Goal: Task Accomplishment & Management: Manage account settings

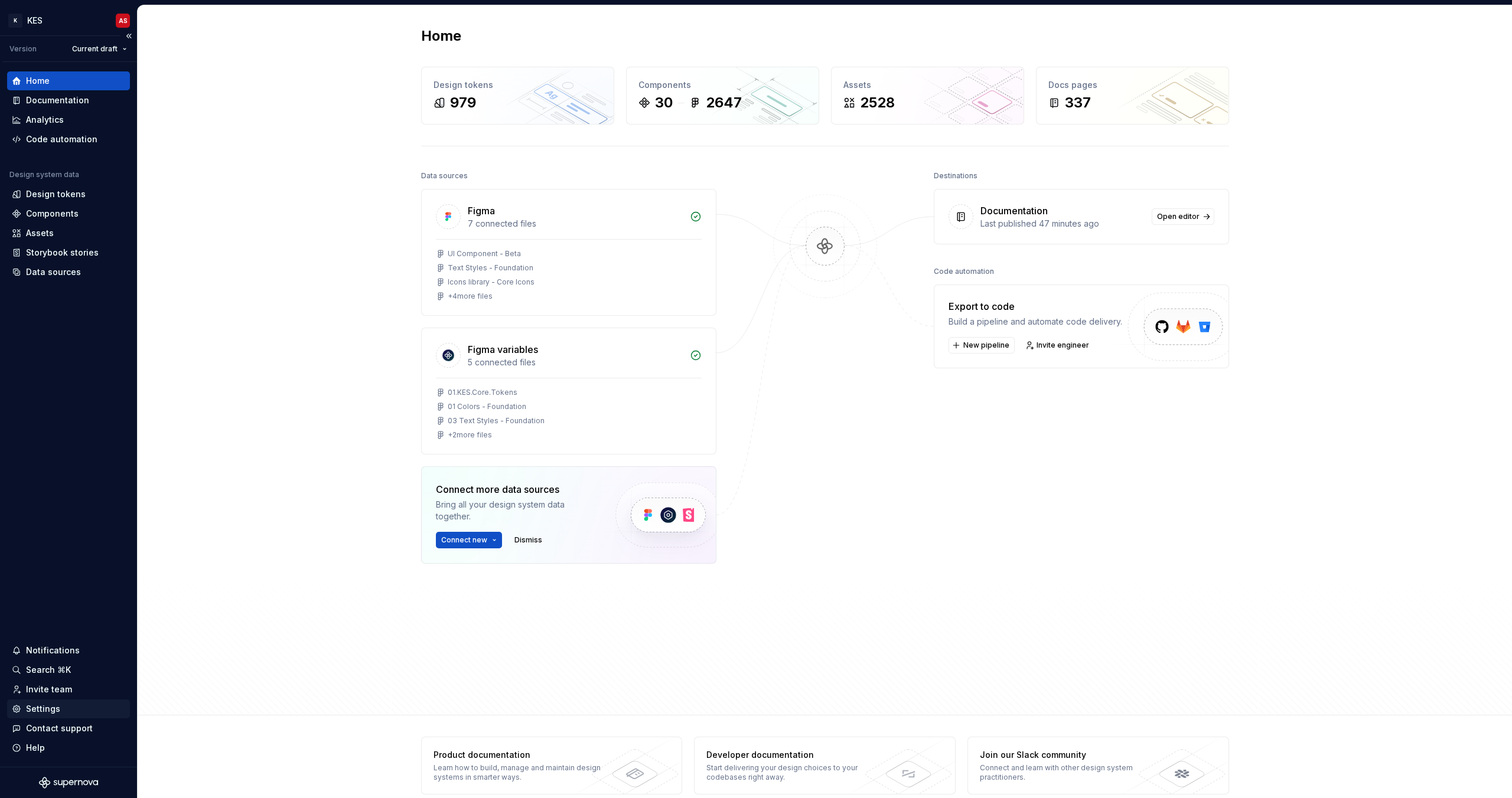
click at [47, 710] on div "Settings" at bounding box center [42, 709] width 35 height 12
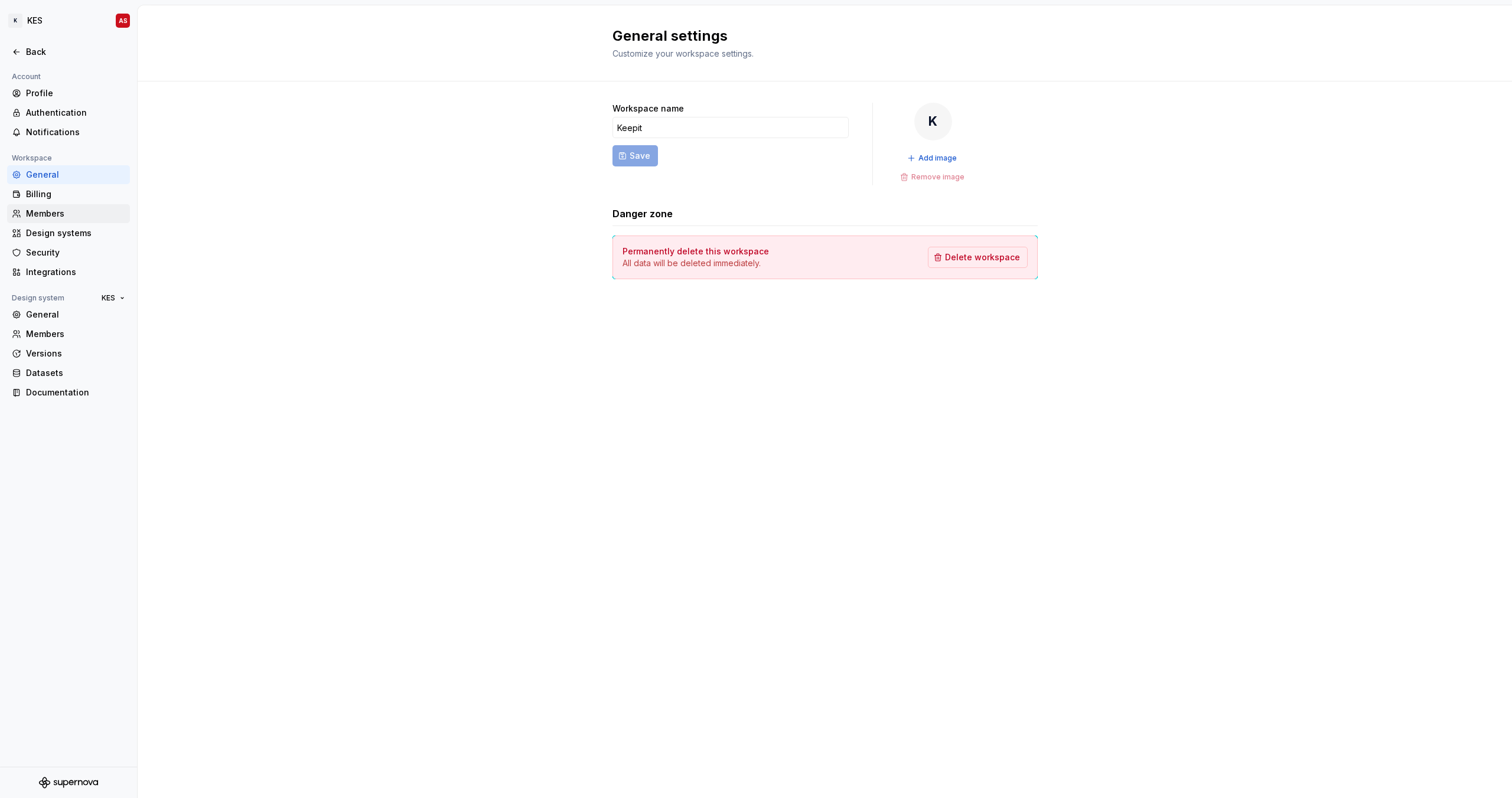
click at [50, 212] on div "Members" at bounding box center [75, 213] width 99 height 12
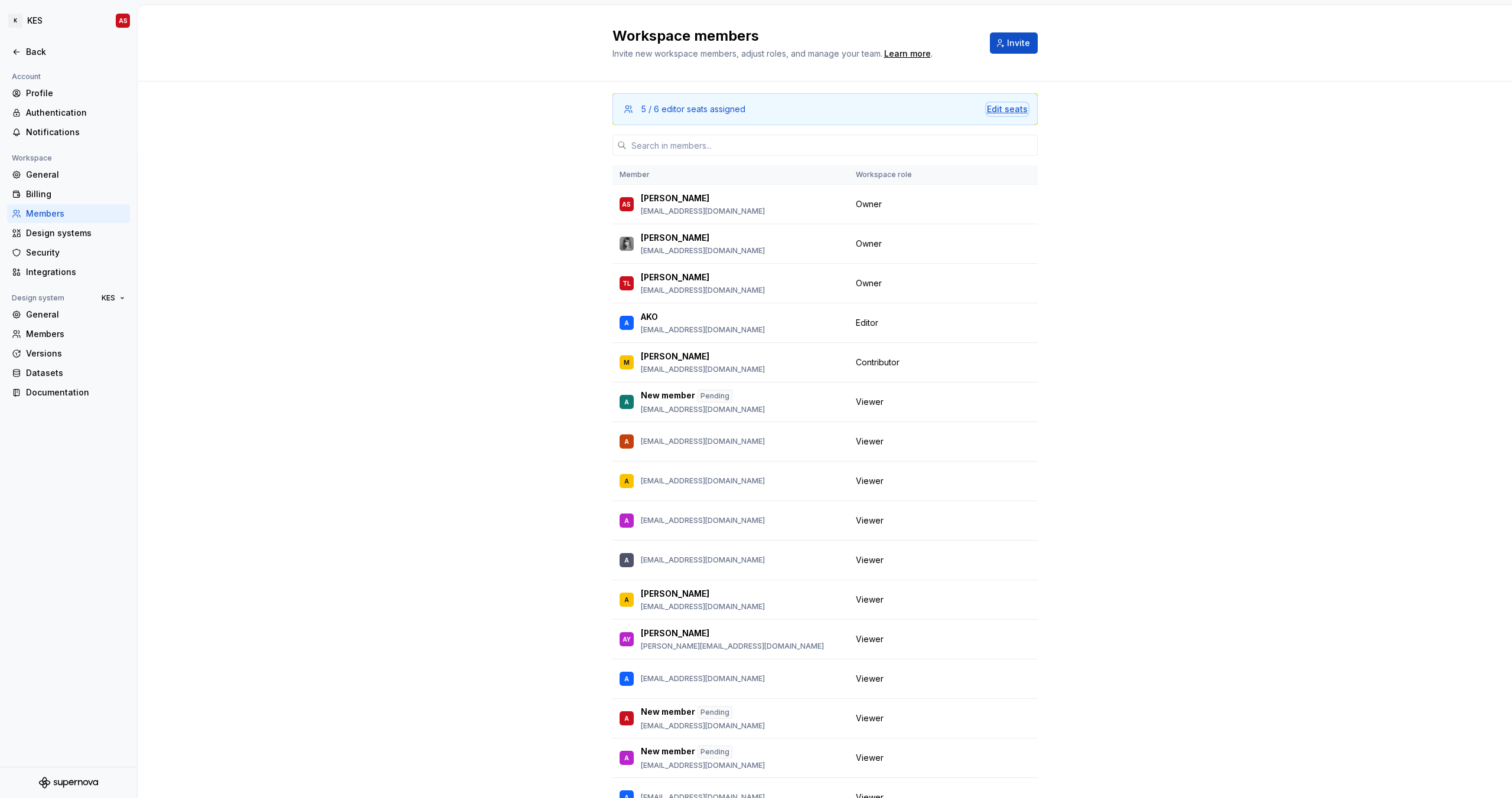
click at [992, 111] on div "Edit seats" at bounding box center [1007, 110] width 41 height 12
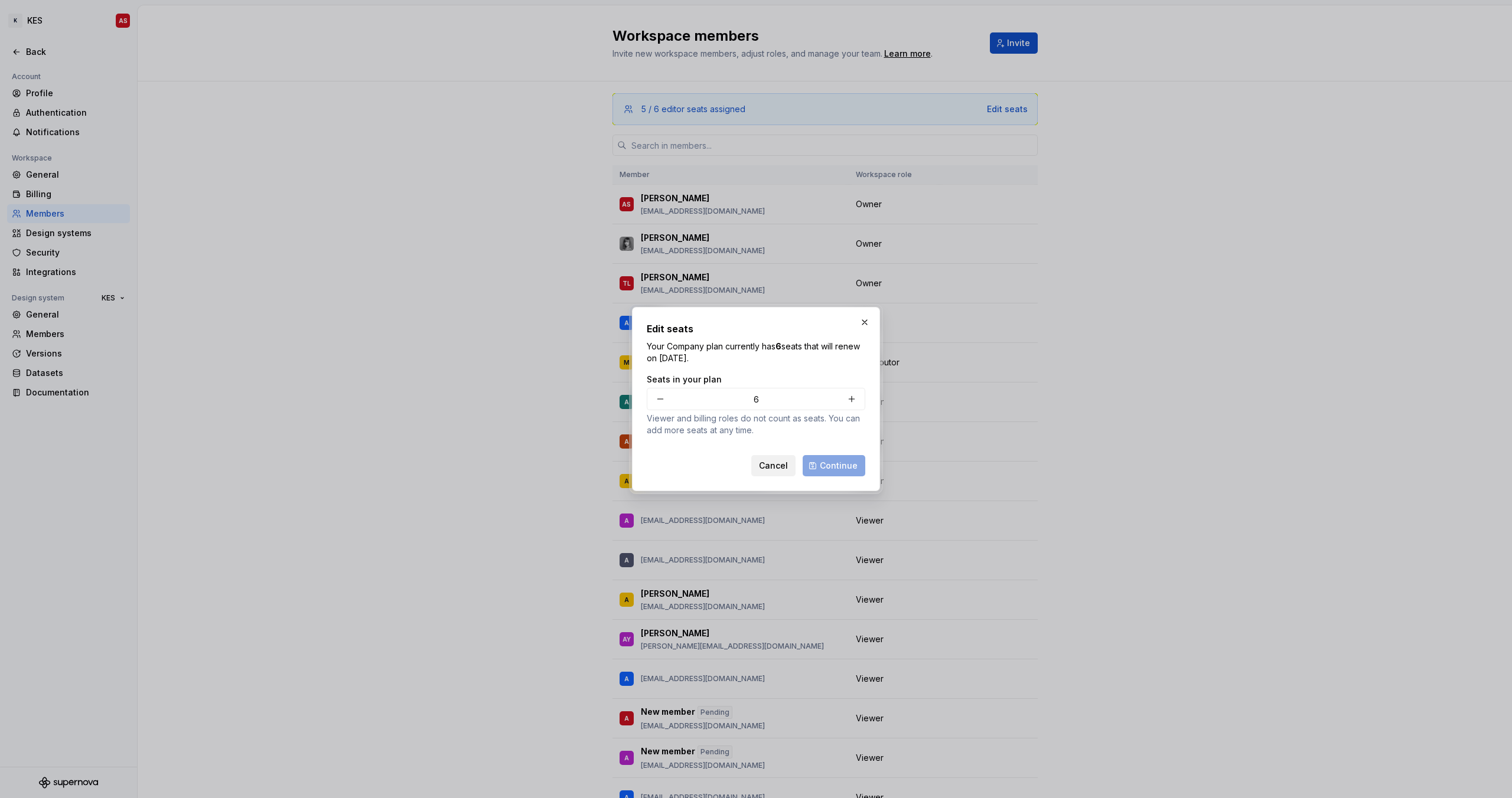
click at [775, 466] on span "Cancel" at bounding box center [773, 466] width 29 height 12
